Goal: Task Accomplishment & Management: Use online tool/utility

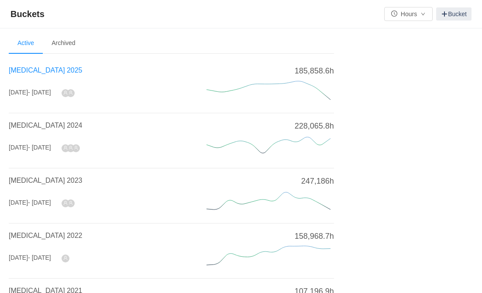
click at [41, 71] on span "[MEDICAL_DATA] 2025" at bounding box center [45, 69] width 73 height 7
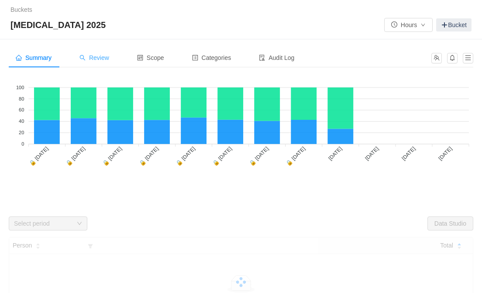
click at [98, 59] on span "Review" at bounding box center [94, 57] width 30 height 7
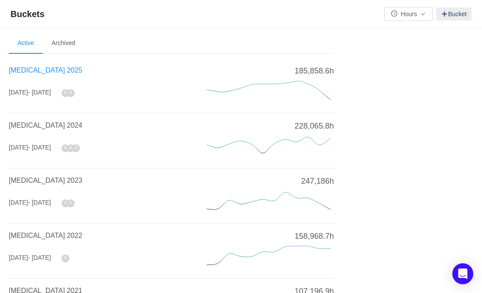
click at [36, 71] on span "[MEDICAL_DATA] 2025" at bounding box center [45, 69] width 73 height 7
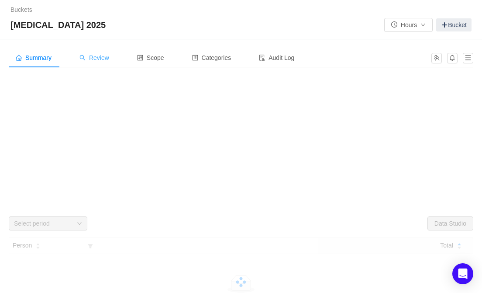
click at [99, 60] on span "Review" at bounding box center [94, 57] width 30 height 7
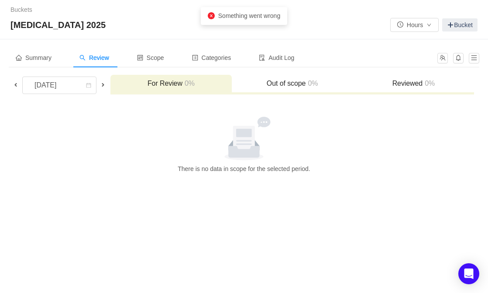
click at [12, 82] on span at bounding box center [15, 84] width 7 height 7
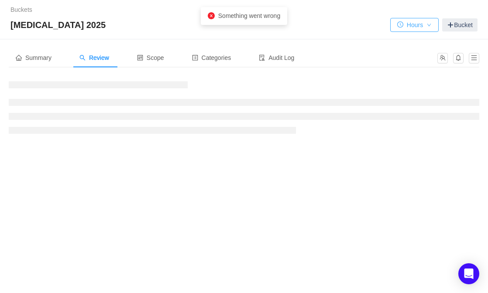
click at [424, 26] on button "Hours" at bounding box center [414, 25] width 48 height 14
click at [413, 42] on li "Days" at bounding box center [413, 42] width 48 height 14
click at [93, 57] on span "Review" at bounding box center [94, 57] width 30 height 7
click at [38, 54] on span "Summary" at bounding box center [34, 57] width 36 height 7
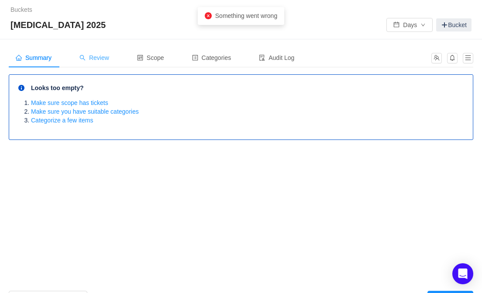
click at [96, 58] on span "Review" at bounding box center [94, 57] width 30 height 7
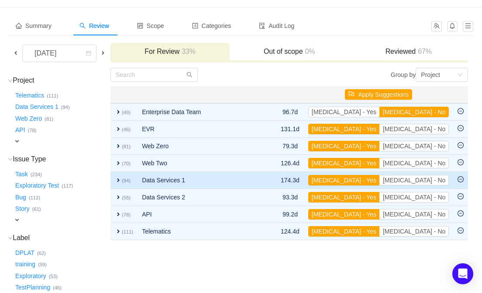
scroll to position [31, 0]
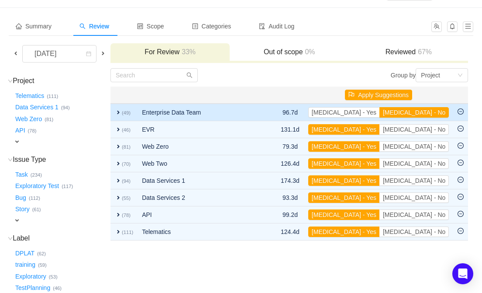
click at [122, 113] on span "expand" at bounding box center [118, 112] width 7 height 7
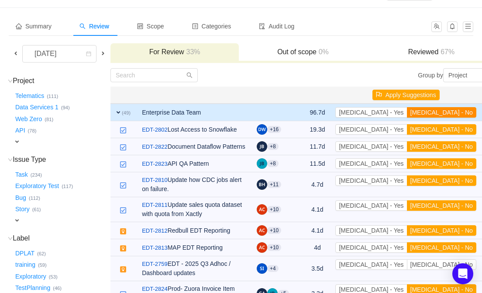
click at [433, 114] on button "[MEDICAL_DATA] - No" at bounding box center [441, 112] width 69 height 10
